Goal: Task Accomplishment & Management: Use online tool/utility

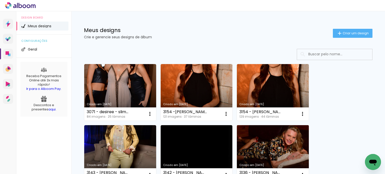
click at [253, 145] on link "Criado em [DATE]" at bounding box center [273, 153] width 72 height 57
